Goal: Task Accomplishment & Management: Use online tool/utility

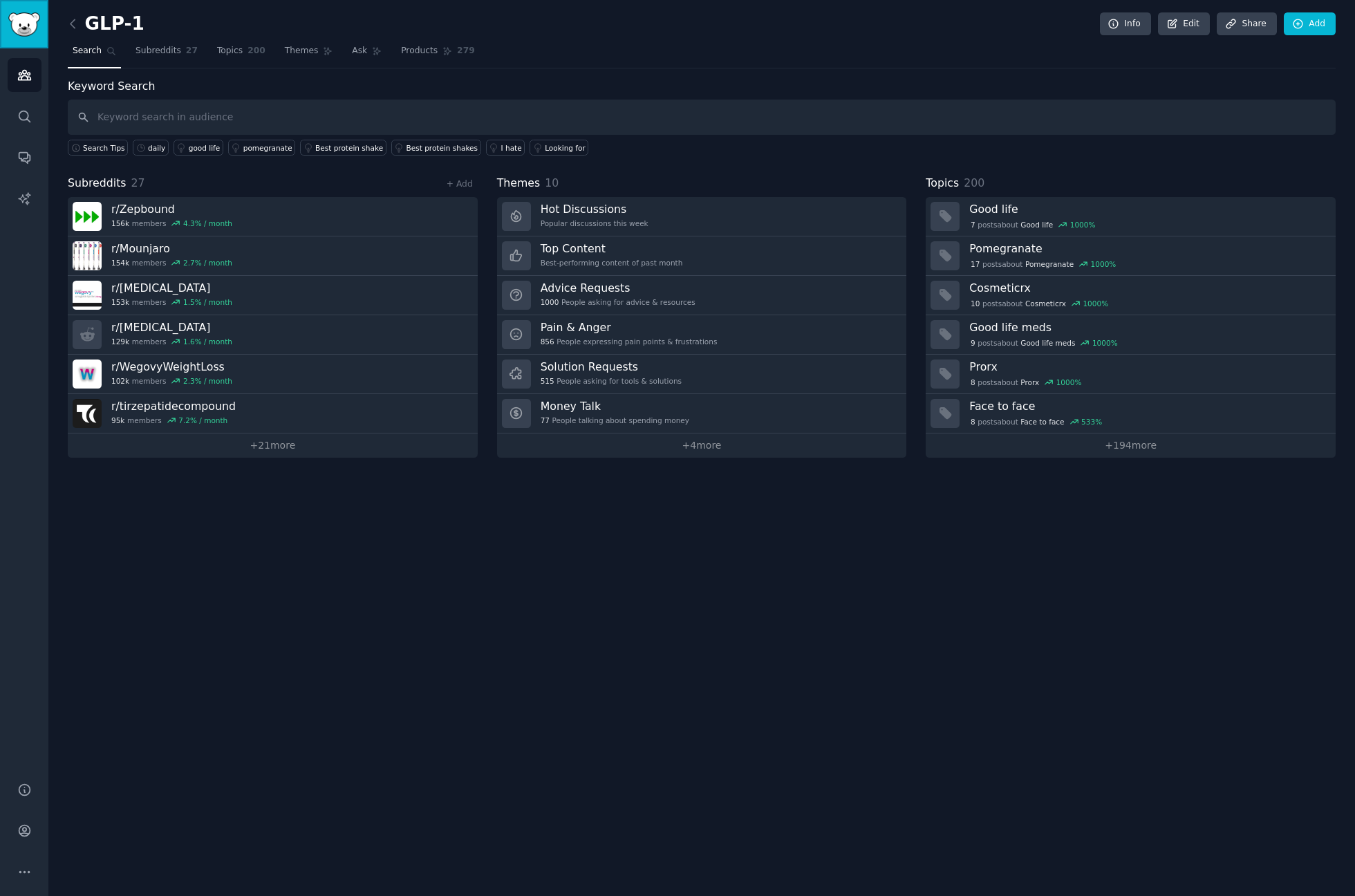
click at [17, 10] on link "Sidebar" at bounding box center [24, 24] width 48 height 48
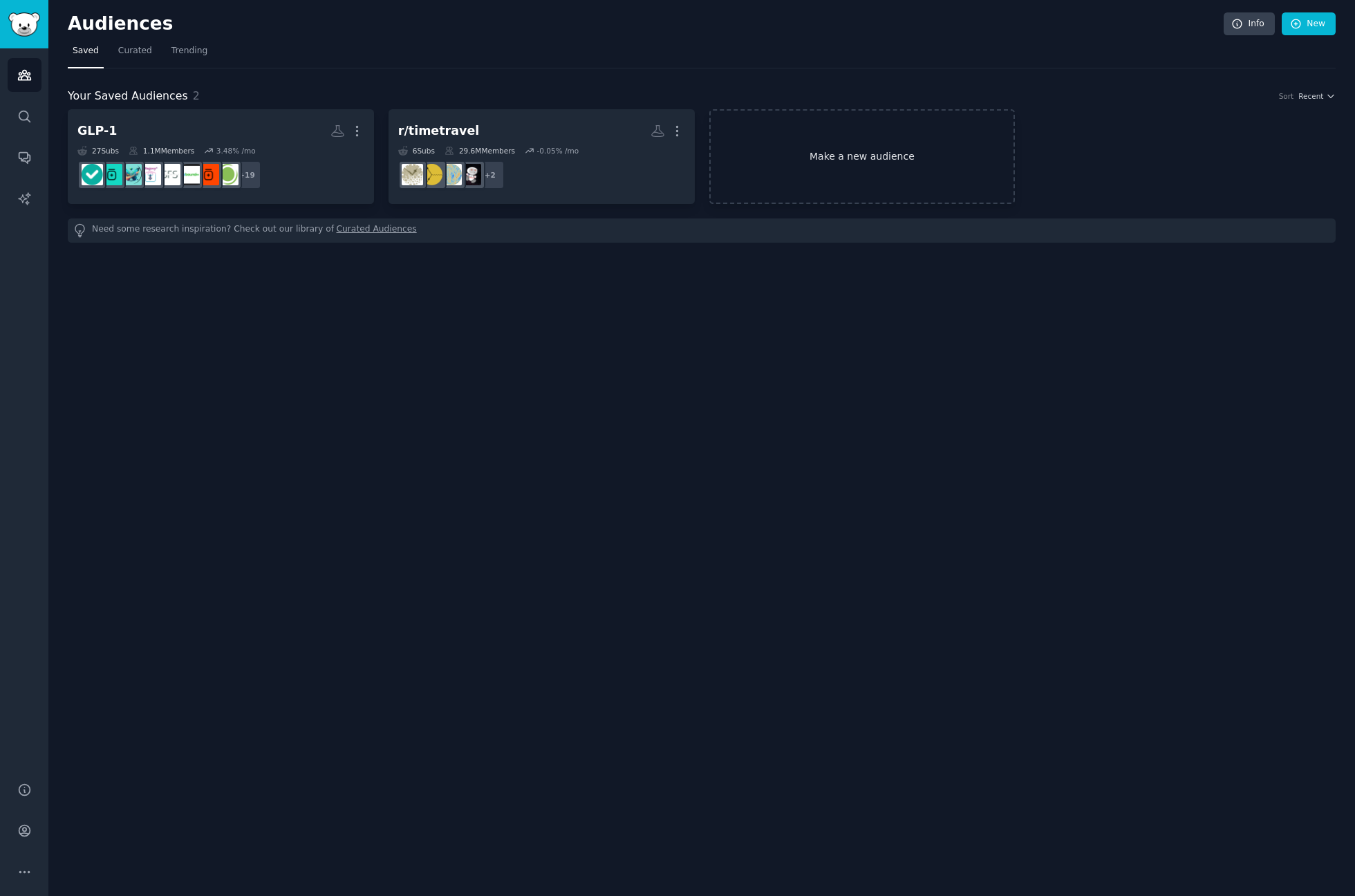
click at [896, 164] on link "Make a new audience" at bounding box center [862, 156] width 306 height 94
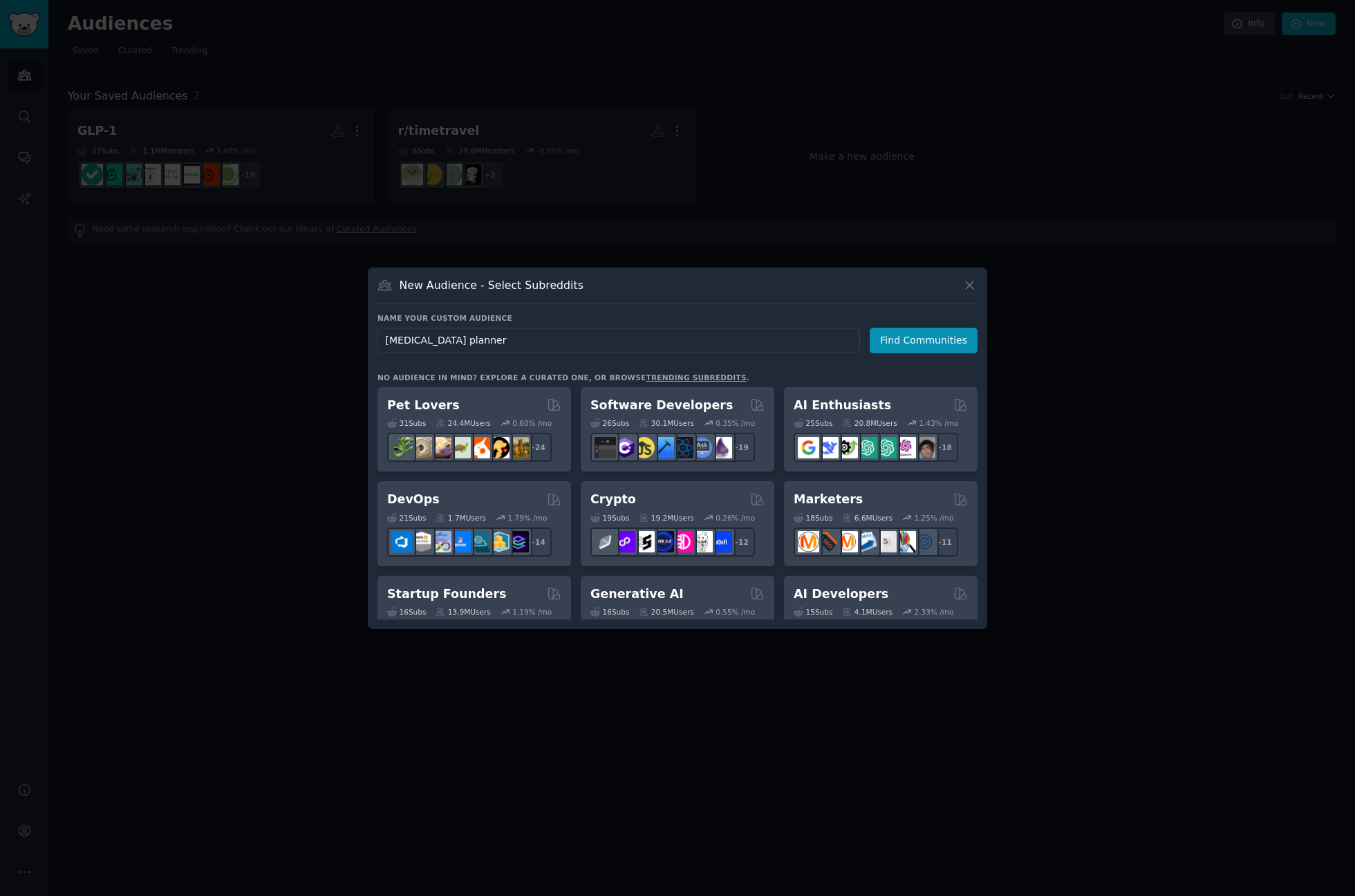
click at [447, 339] on input "[MEDICAL_DATA] planner" at bounding box center [619, 341] width 483 height 26
type input "[MEDICAL_DATA] / ND"
click at [910, 341] on button "Find Communities" at bounding box center [924, 341] width 108 height 26
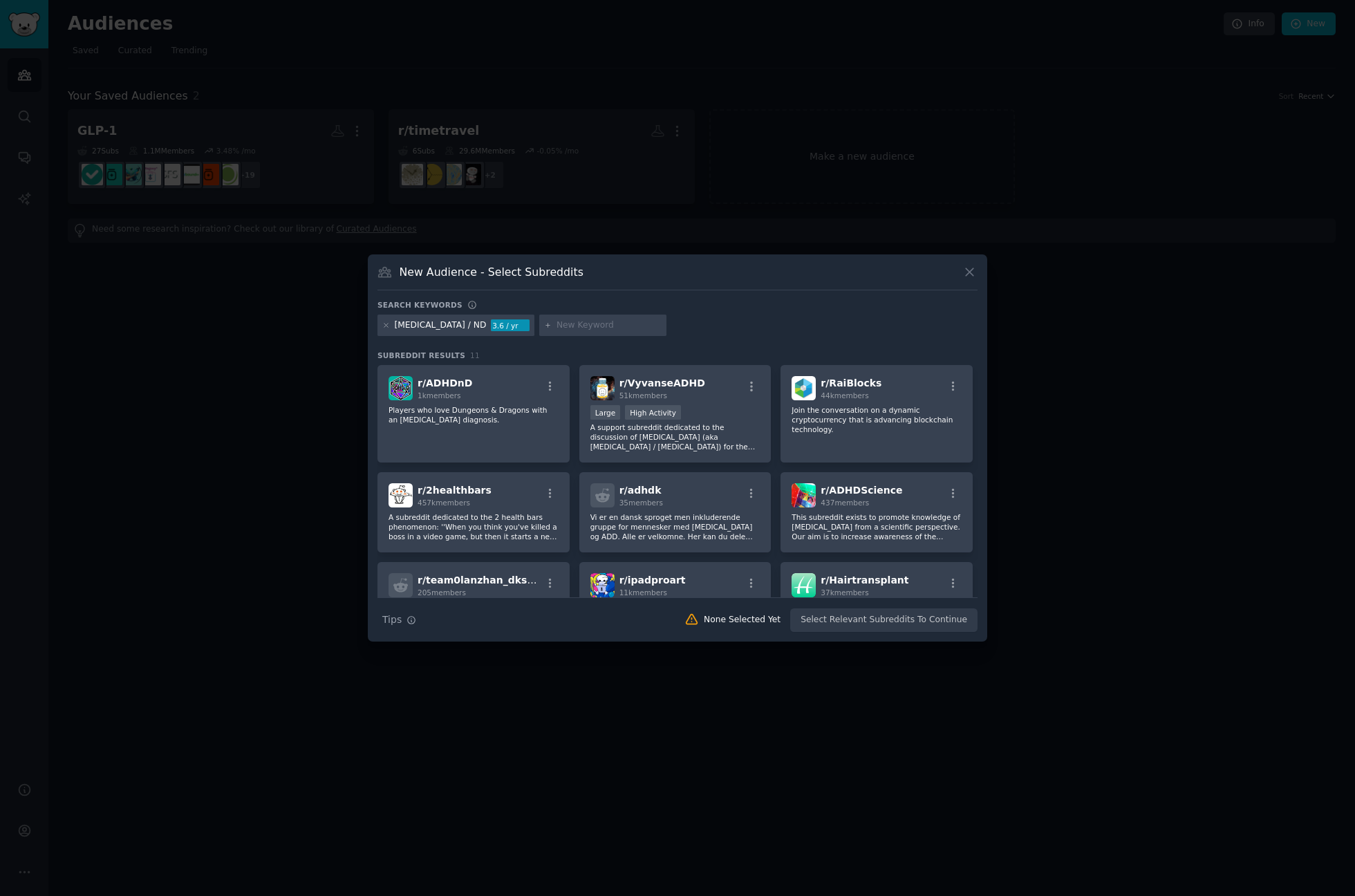
click at [556, 321] on input "text" at bounding box center [609, 325] width 105 height 12
paste input "[MEDICAL_DATA] planner"
type input "[MEDICAL_DATA] planner"
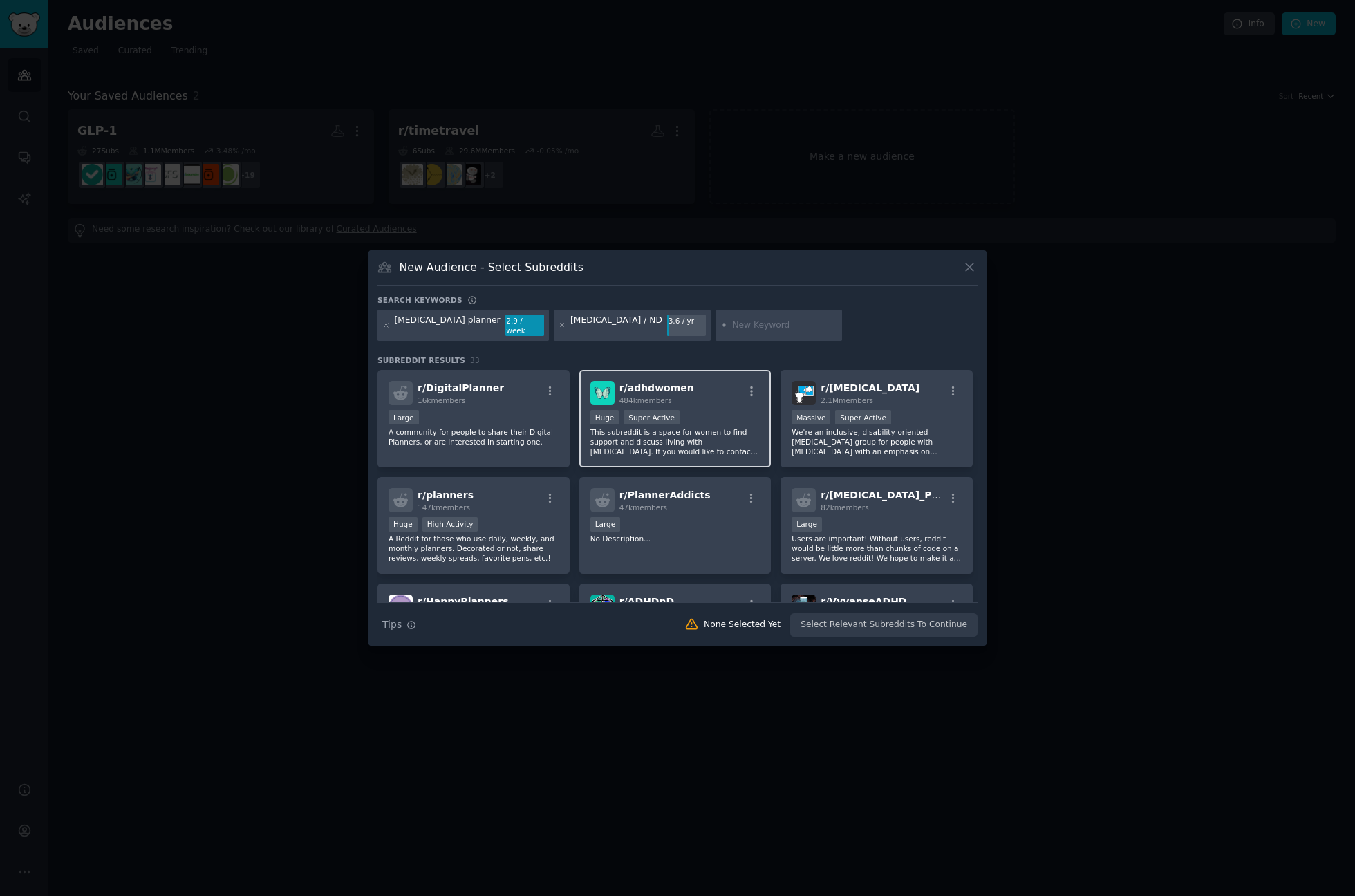
click at [686, 415] on div "Huge Super Active" at bounding box center [675, 418] width 170 height 17
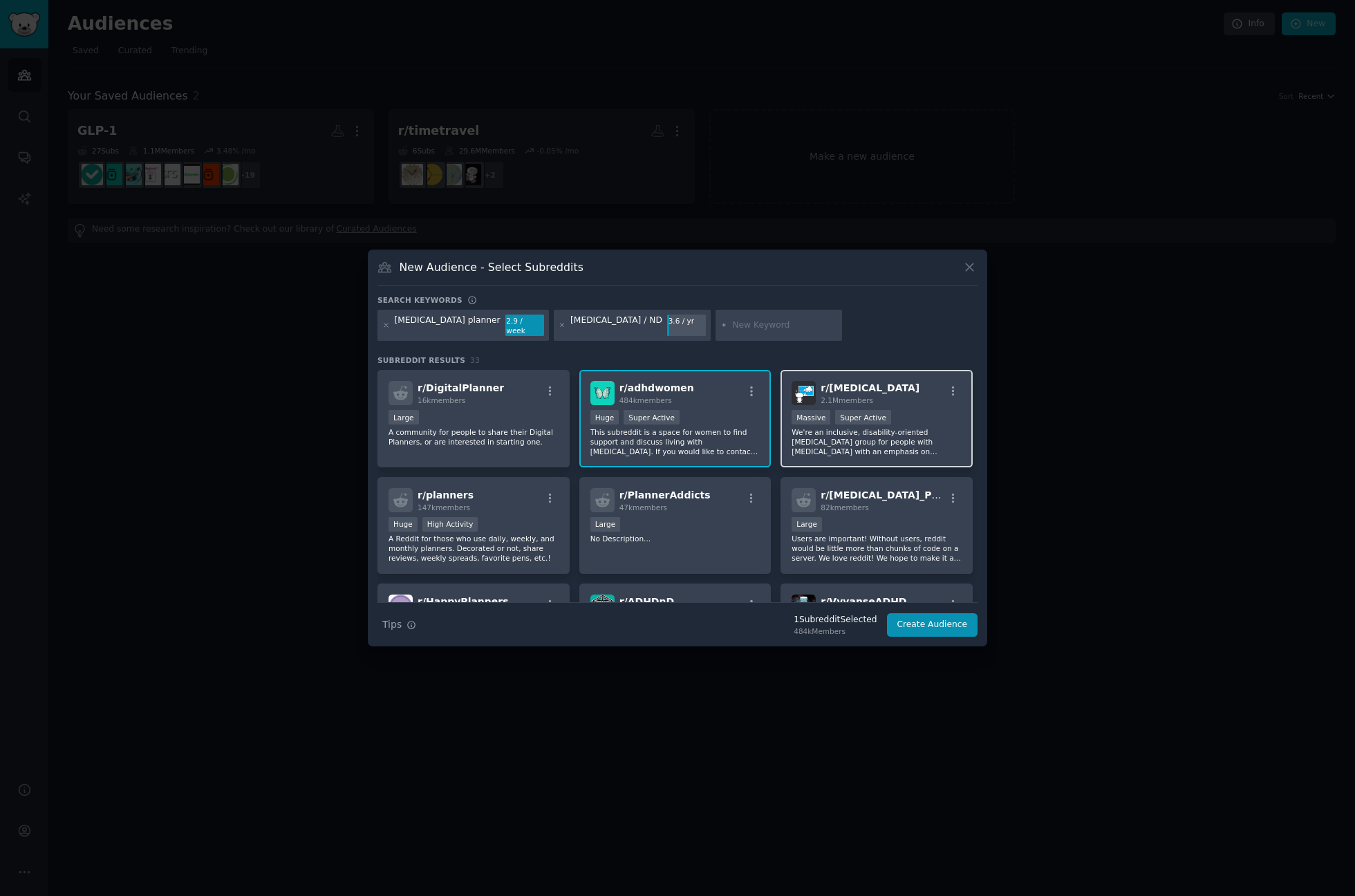
click at [924, 415] on div "Massive Super Active" at bounding box center [876, 418] width 170 height 17
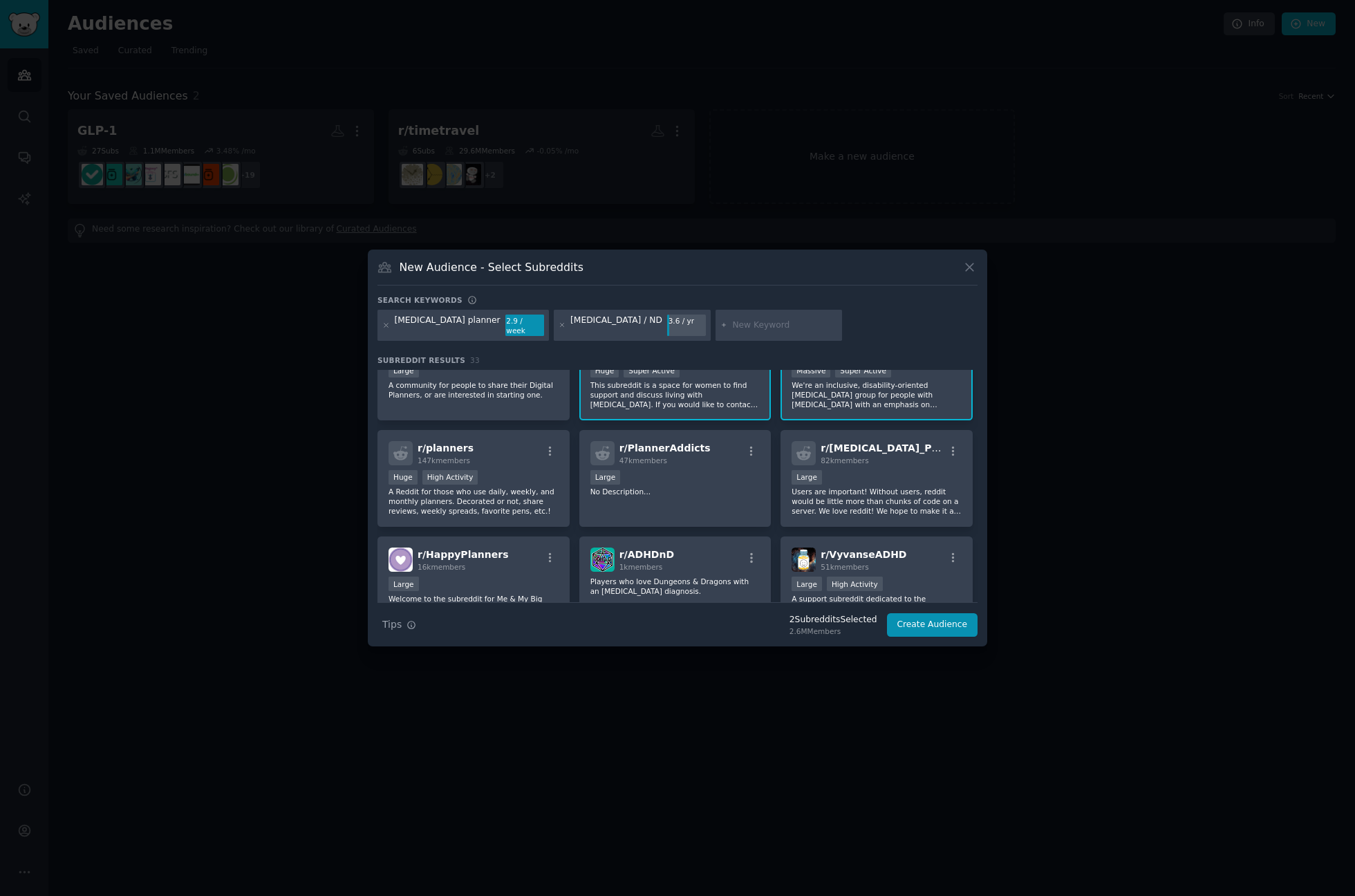
scroll to position [83, 0]
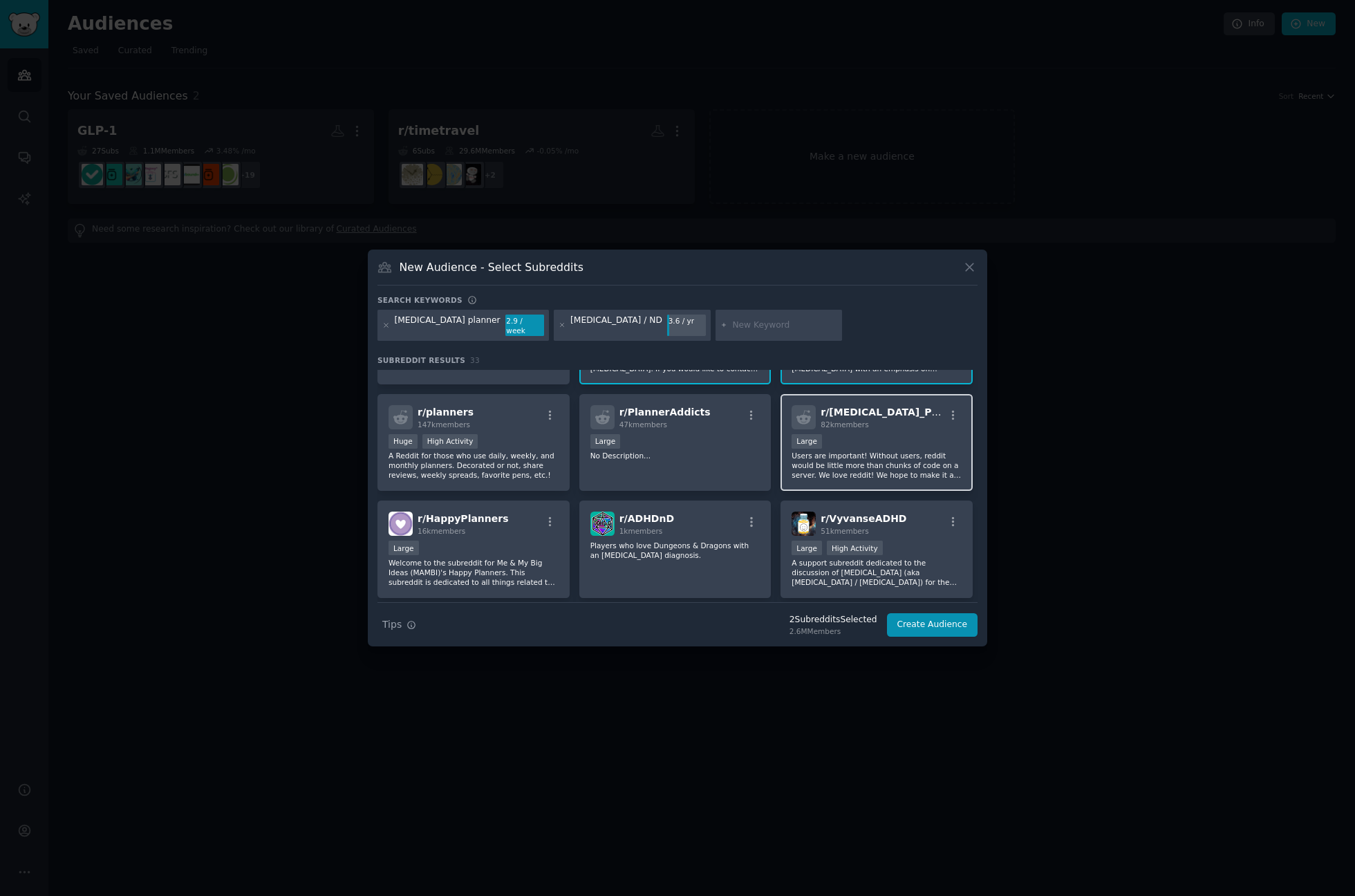
click at [929, 461] on p "Users are important! Without users, reddit would be little more than chunks of …" at bounding box center [876, 465] width 170 height 29
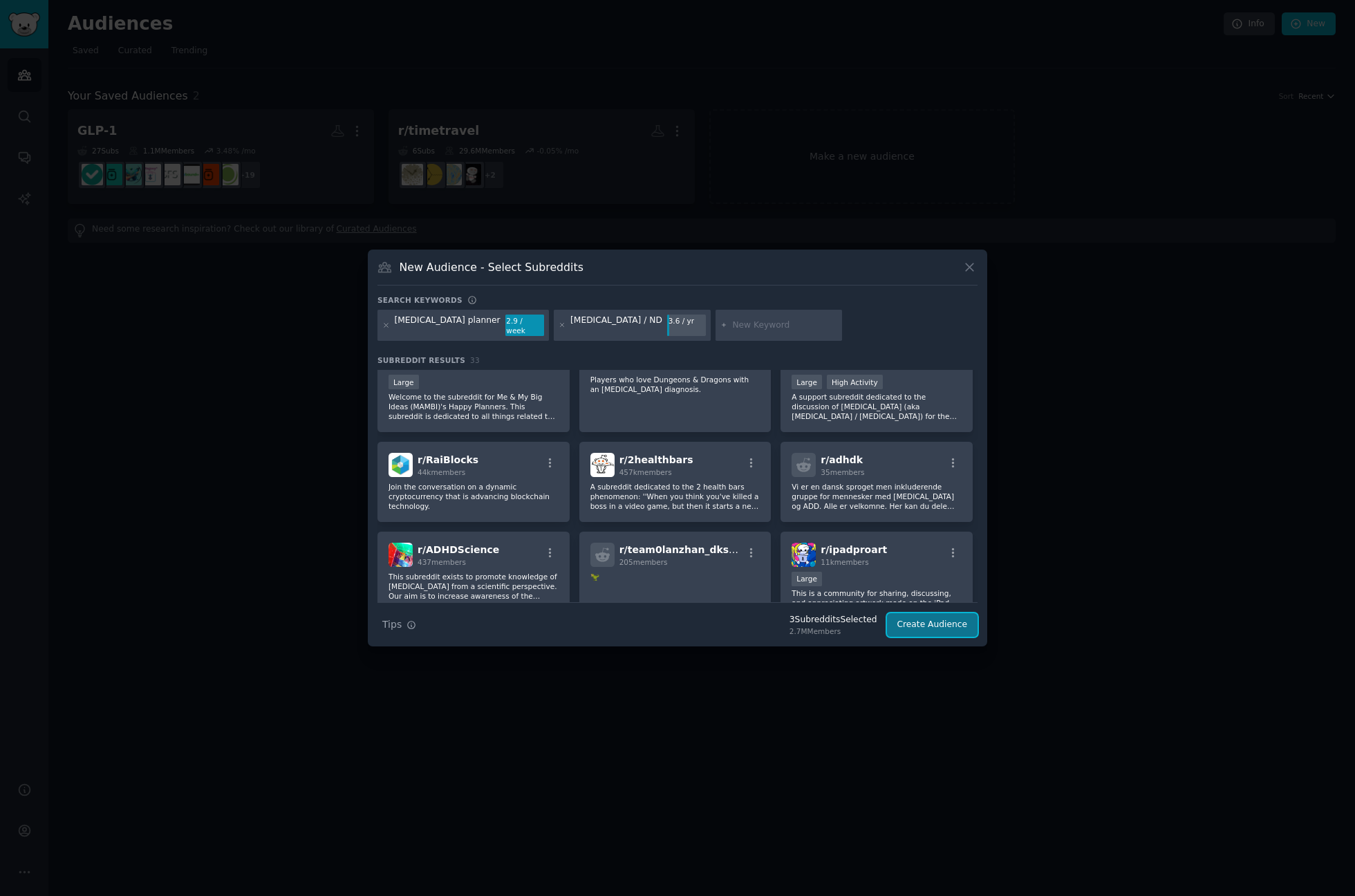
click at [930, 621] on button "Create Audience" at bounding box center [933, 625] width 91 height 23
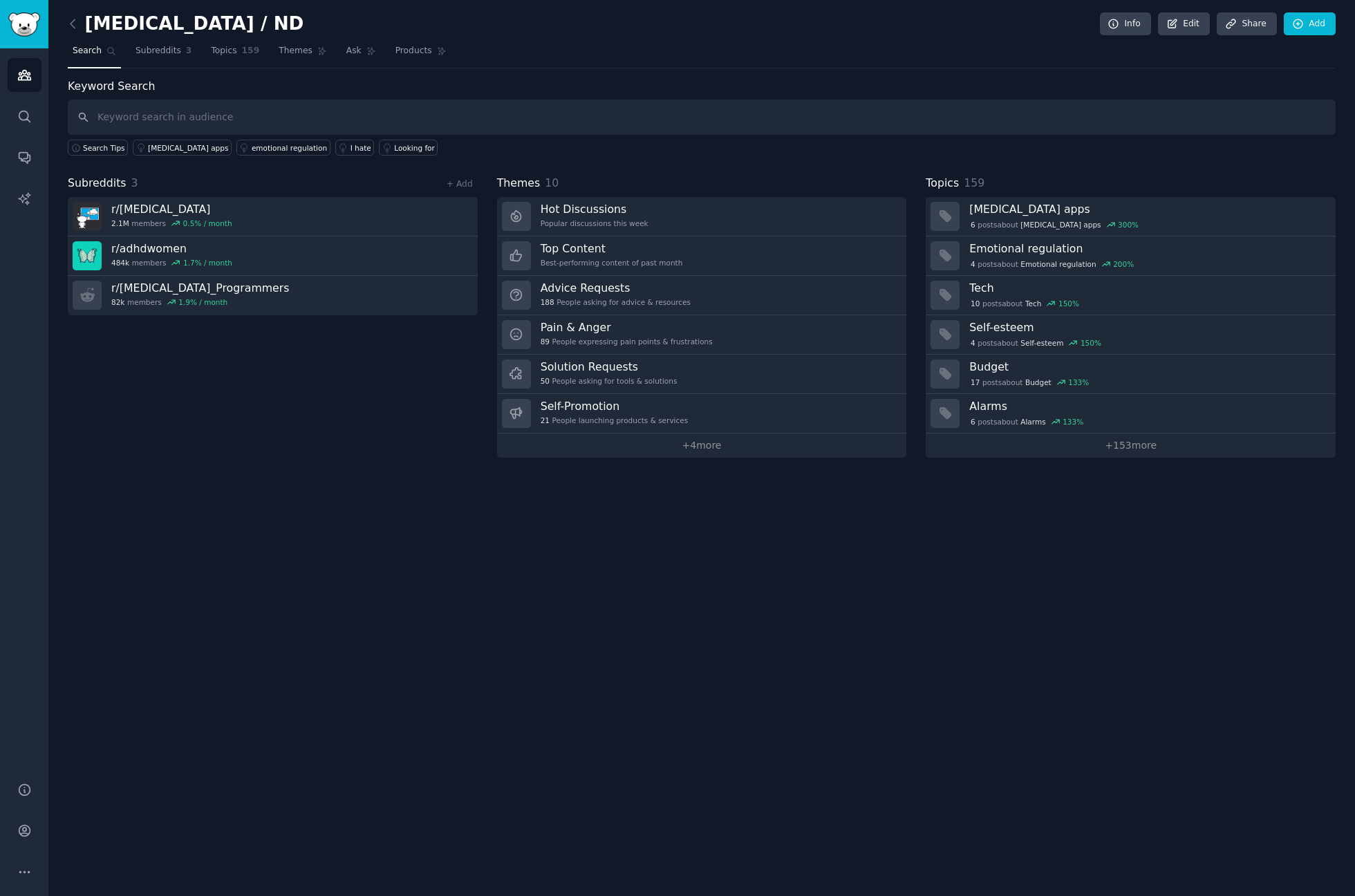
click at [217, 114] on input "text" at bounding box center [702, 117] width 1268 height 36
type input "[MEDICAL_DATA] planner"
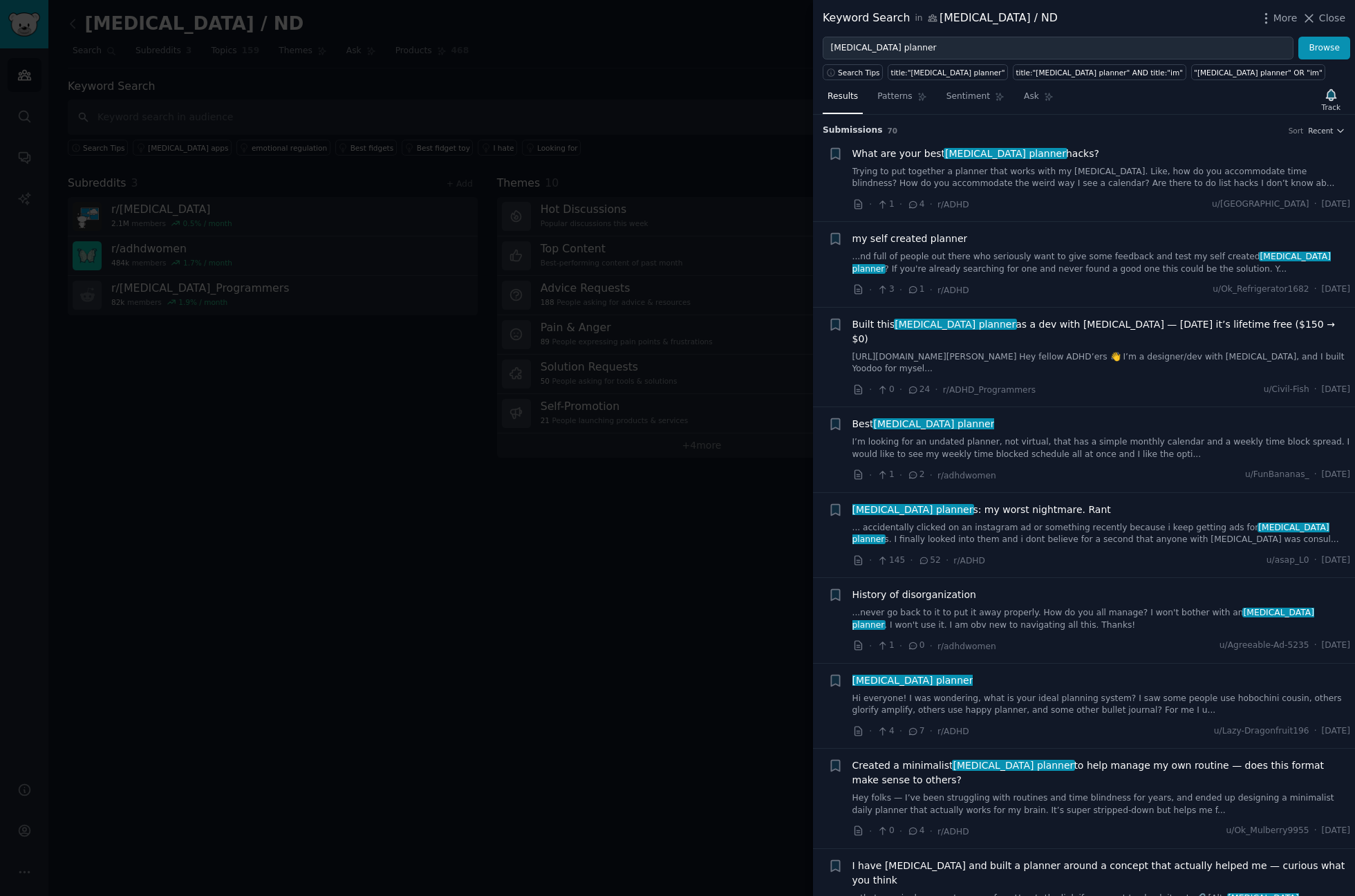
click at [661, 83] on div at bounding box center [678, 448] width 1355 height 896
